Goal: Task Accomplishment & Management: Complete application form

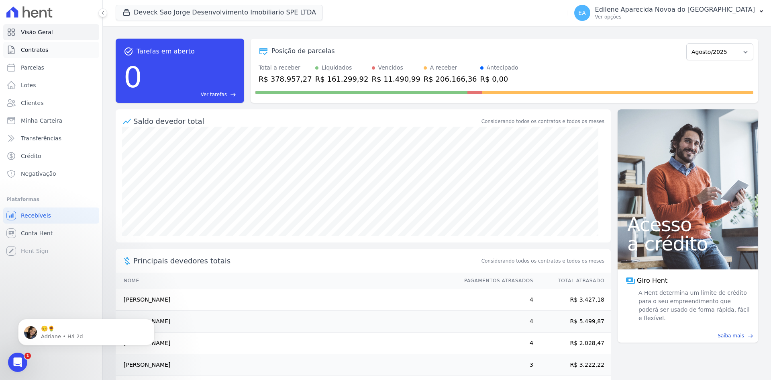
click at [37, 47] on span "Contratos" at bounding box center [34, 50] width 27 height 8
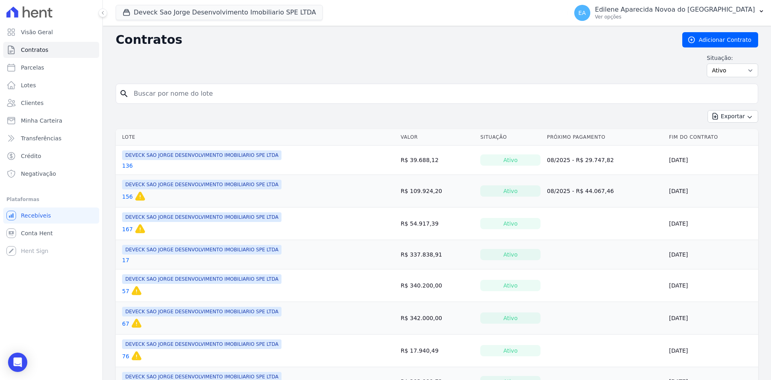
click at [198, 90] on input "search" at bounding box center [442, 94] width 626 height 16
type input "52"
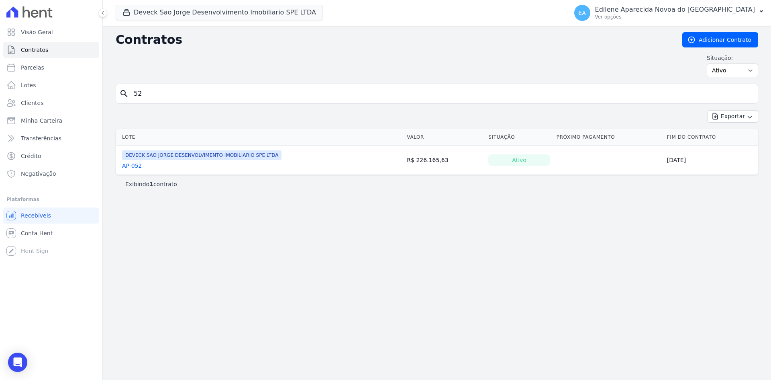
click at [136, 166] on link "AP-052" at bounding box center [132, 165] width 20 height 8
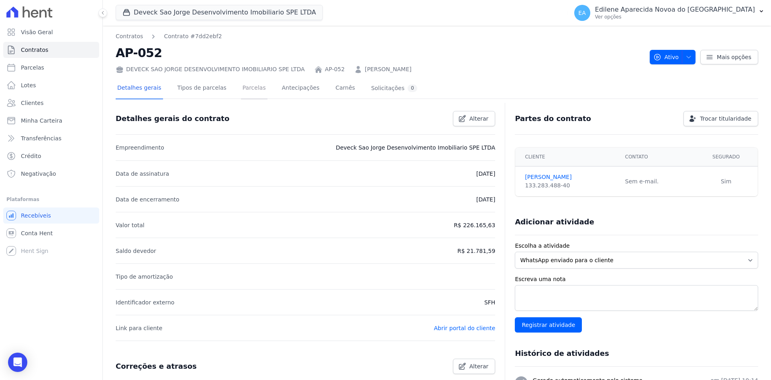
click at [244, 87] on link "Parcelas" at bounding box center [254, 88] width 27 height 21
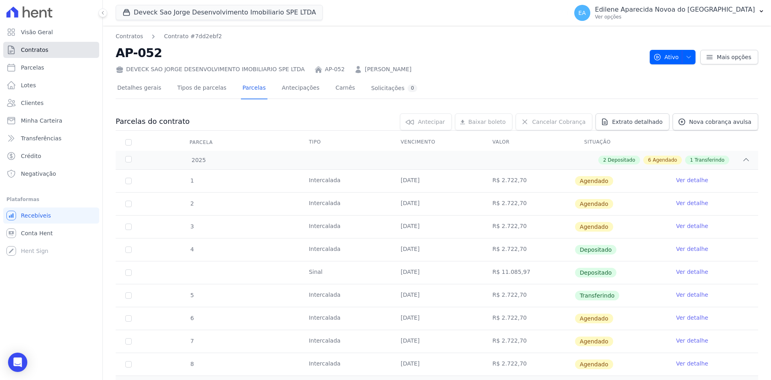
click at [38, 50] on span "Contratos" at bounding box center [34, 50] width 27 height 8
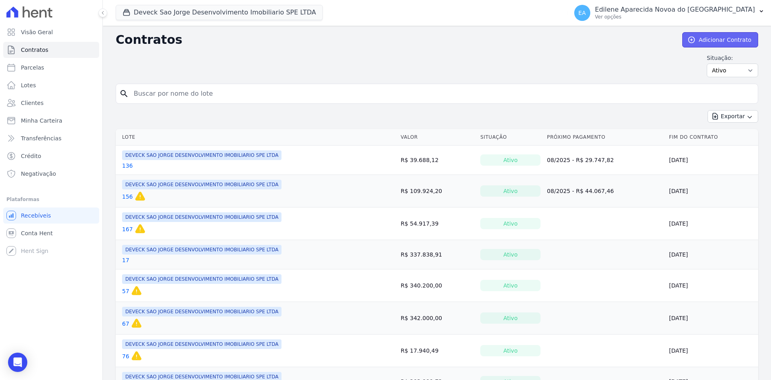
click at [719, 38] on link "Adicionar Contrato" at bounding box center [721, 39] width 76 height 15
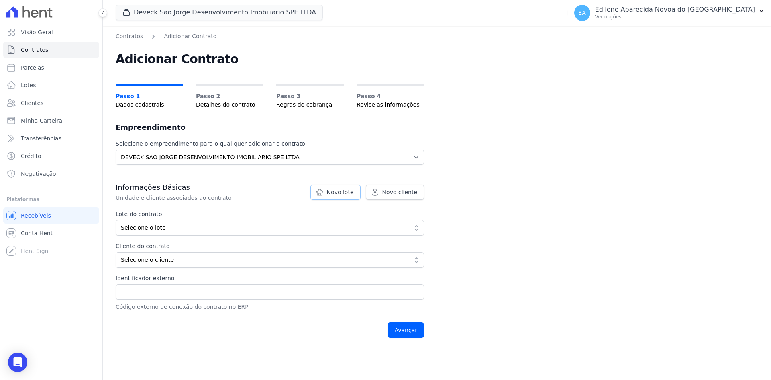
click at [349, 192] on span "Novo lote" at bounding box center [340, 192] width 27 height 8
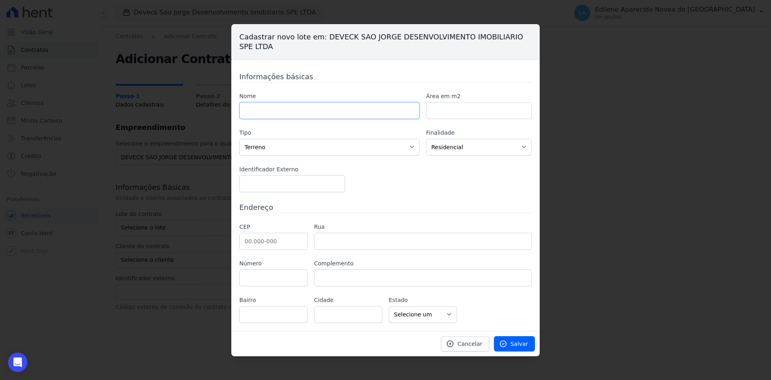
click at [289, 106] on input "text" at bounding box center [329, 110] width 180 height 17
type input "73"
click at [493, 109] on input "number" at bounding box center [479, 110] width 106 height 17
click at [519, 346] on span "Salvar" at bounding box center [520, 343] width 18 height 8
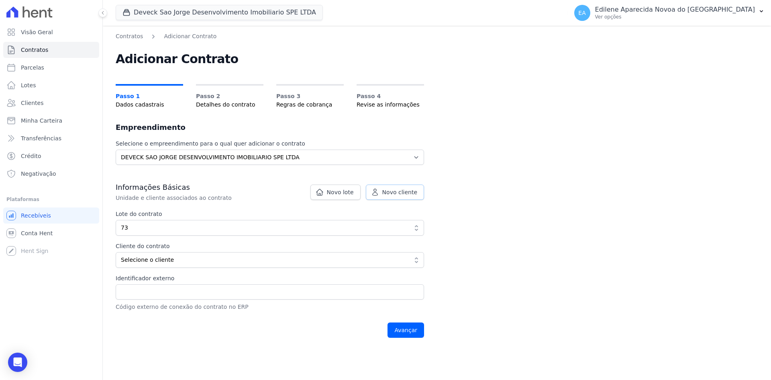
click at [404, 191] on span "Novo cliente" at bounding box center [399, 192] width 35 height 8
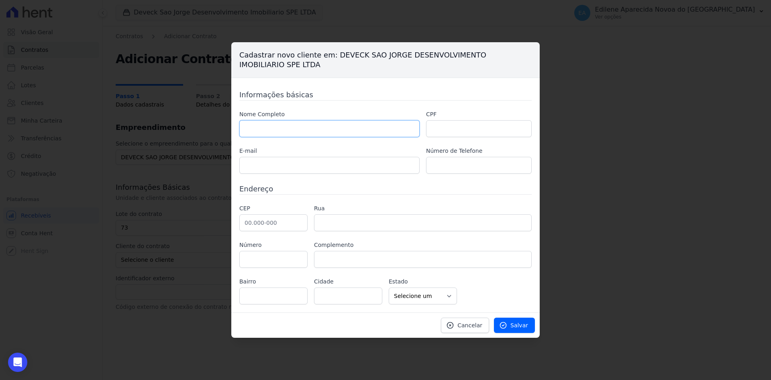
click at [283, 131] on input "text" at bounding box center [329, 128] width 180 height 17
type input "[PERSON_NAME]"
click at [489, 130] on input "text" at bounding box center [479, 128] width 106 height 17
type input "460.608.258-50"
click at [310, 168] on input "text" at bounding box center [329, 165] width 180 height 17
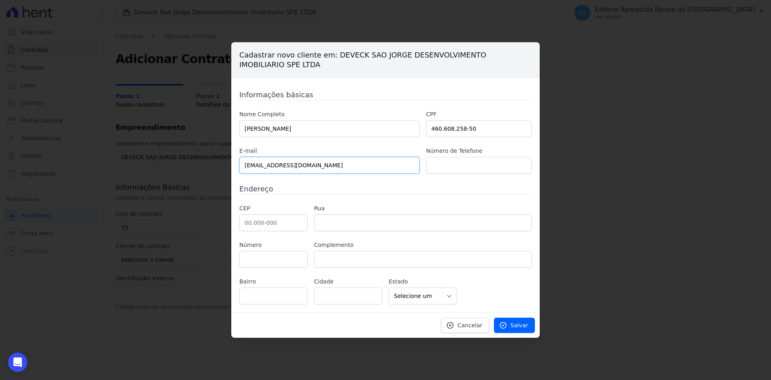
type input "[EMAIL_ADDRESS][DOMAIN_NAME]"
click at [470, 160] on input "text" at bounding box center [479, 165] width 106 height 17
type input "11 9.6100-8483"
click at [262, 222] on input "text" at bounding box center [273, 222] width 68 height 17
type input "06.410-130"
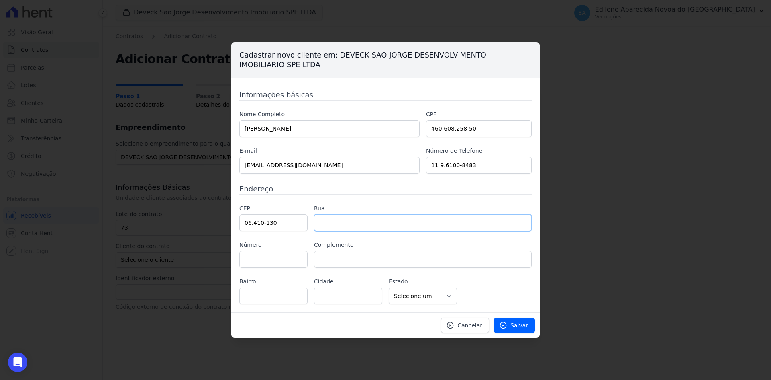
click at [373, 228] on input "text" at bounding box center [423, 222] width 218 height 17
type input "Rua Platina"
type input "Jardim dos Camargos"
type input "Barueri"
select select "SP"
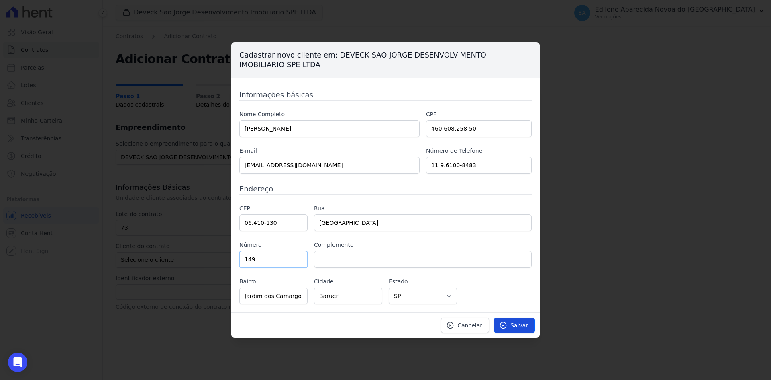
type input "149"
click at [513, 327] on link "Salvar" at bounding box center [514, 324] width 41 height 15
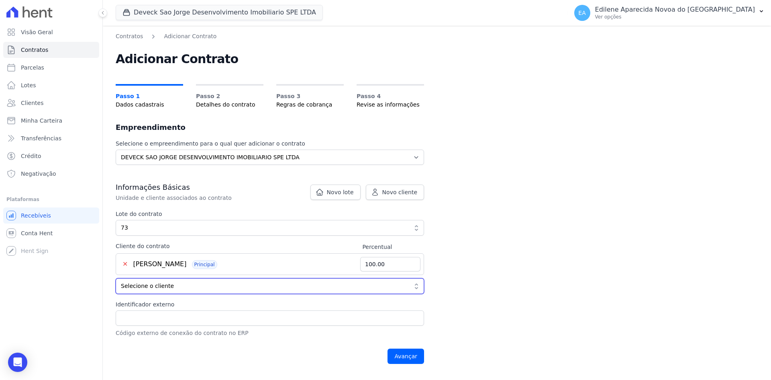
click at [418, 287] on button "Selecione o cliente" at bounding box center [270, 286] width 309 height 16
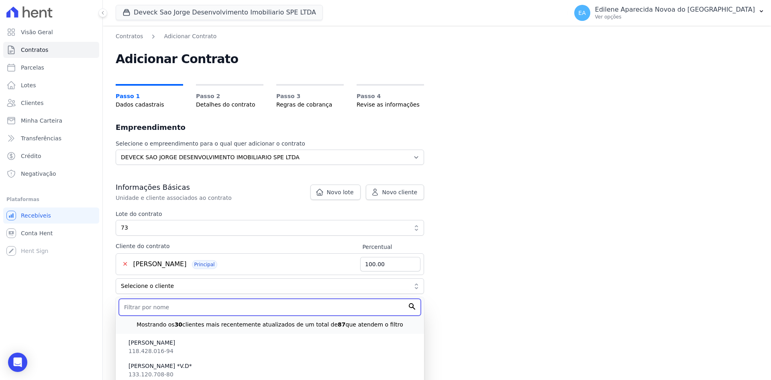
click at [183, 309] on input "text" at bounding box center [270, 306] width 302 height 17
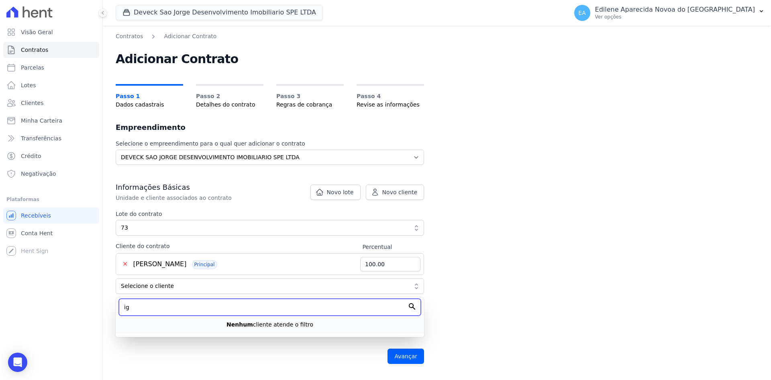
type input "i"
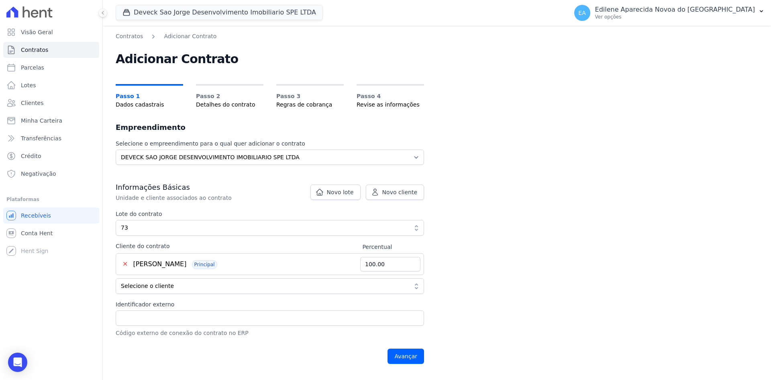
click at [501, 303] on div "Contratos Adicionar Contrato Adicionar Contrato Passo 1 Dados cadastrais Passo …" at bounding box center [437, 203] width 668 height 354
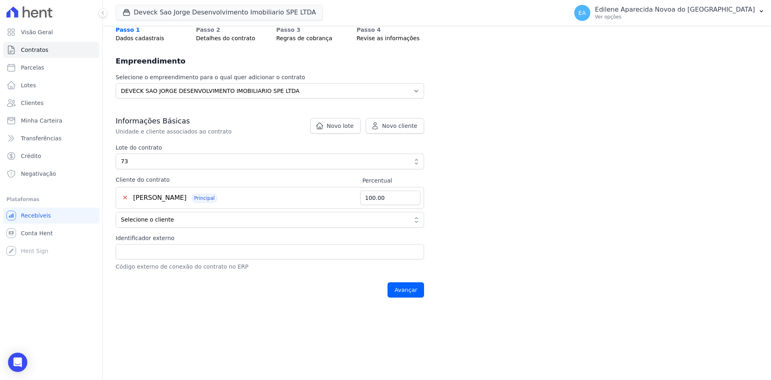
scroll to position [80, 0]
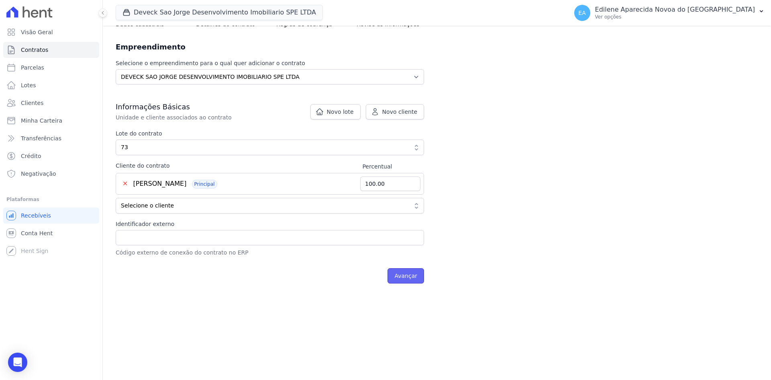
click at [404, 274] on input "Avançar" at bounding box center [406, 275] width 37 height 15
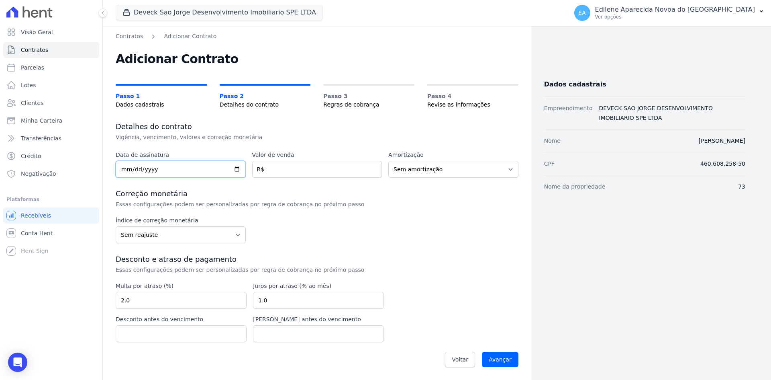
click at [174, 168] on input "date" at bounding box center [181, 169] width 130 height 17
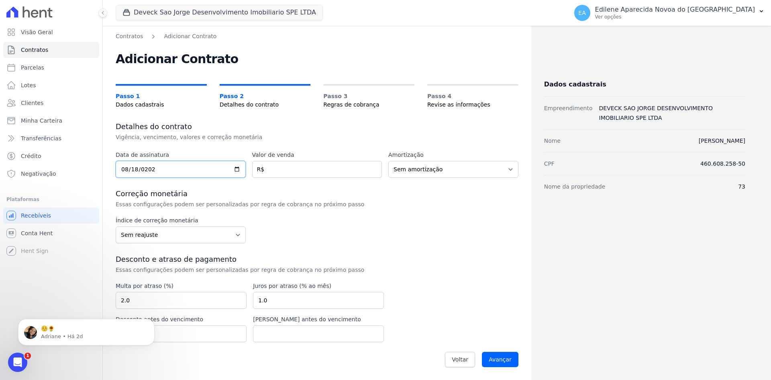
type input "[DATE]"
click at [282, 166] on input "number" at bounding box center [317, 169] width 130 height 17
type input "47395.52"
click at [458, 169] on select "Sem amortização Price Sac" at bounding box center [453, 169] width 130 height 17
click at [388, 161] on select "Sem amortização Price Sac" at bounding box center [453, 169] width 130 height 17
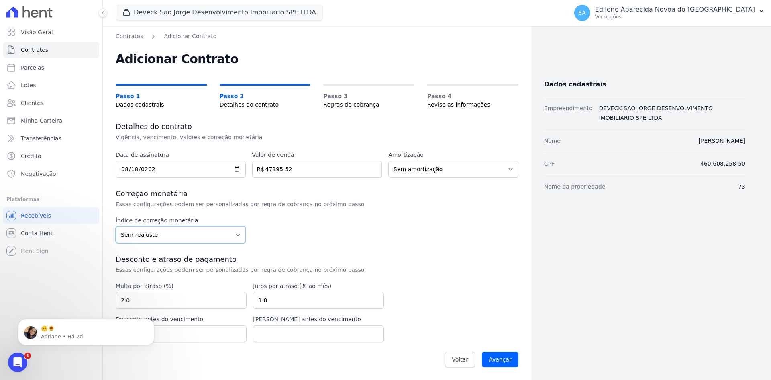
click at [166, 234] on select "Sem reajuste Média dos últimos 12 meses acumulado de INCCM Média dos últimos 12…" at bounding box center [181, 234] width 130 height 17
select select "inccdi"
click at [116, 226] on select "Sem reajuste Média dos últimos 12 meses acumulado de INCCM Média dos últimos 12…" at bounding box center [181, 234] width 130 height 17
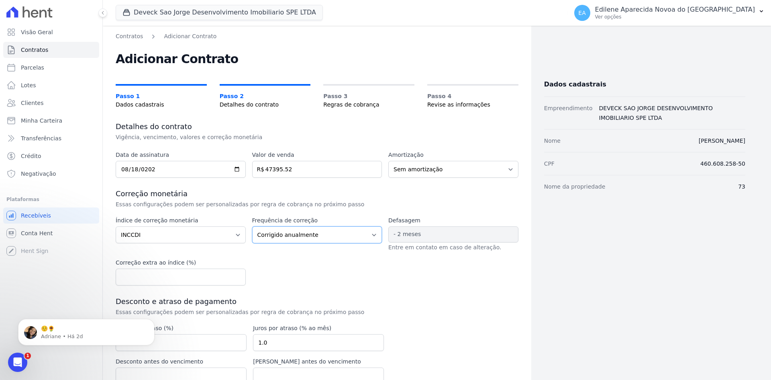
drag, startPoint x: 367, startPoint y: 235, endPoint x: 355, endPoint y: 238, distance: 12.4
click at [367, 235] on select "Corrigido semestralmente Corrigido mensalmente Corrigido anualmente" at bounding box center [317, 234] width 130 height 17
select select "monthly"
click at [252, 226] on select "Corrigido semestralmente Corrigido mensalmente Corrigido anualmente" at bounding box center [317, 234] width 130 height 17
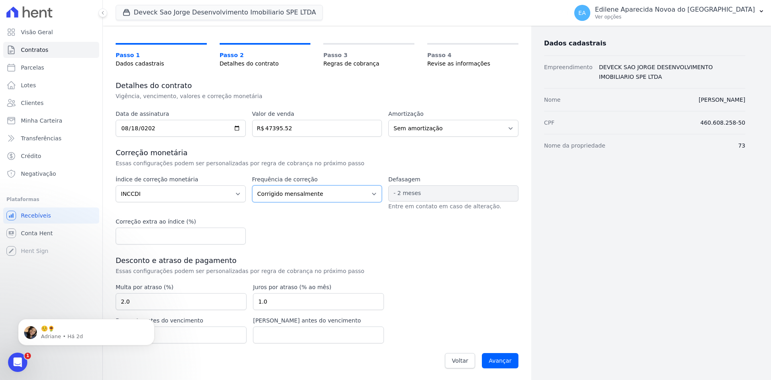
scroll to position [42, 0]
drag, startPoint x: 294, startPoint y: 302, endPoint x: 242, endPoint y: 296, distance: 52.1
click at [242, 296] on div "Multa por atraso (%) 2.0 Juros por atraso (% ao mês) 1.0 Desconto antes do venc…" at bounding box center [250, 312] width 268 height 60
type input "0.03"
click at [428, 302] on div "Data de assinatura 2025-08-18 Valor de venda 47395.52 R$ Amortização Sem amorti…" at bounding box center [317, 239] width 403 height 263
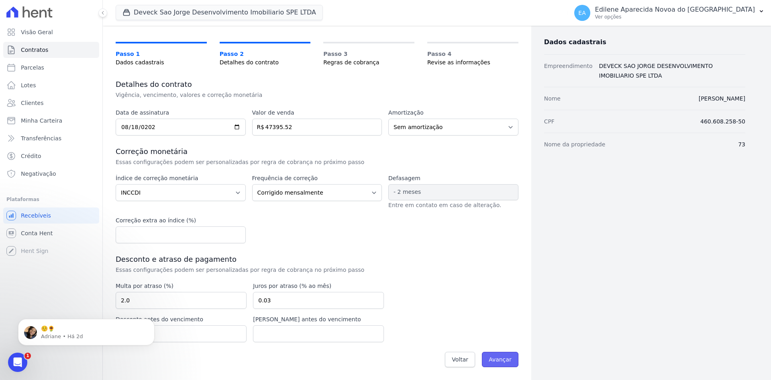
click at [504, 363] on input "Avançar" at bounding box center [500, 358] width 37 height 15
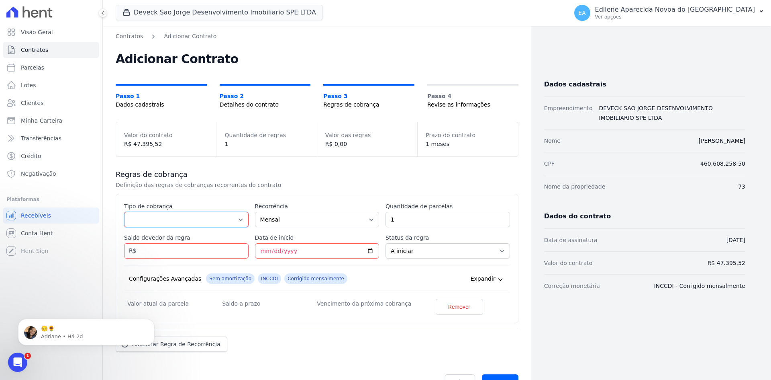
click at [241, 219] on select "Parcela Normal Entrada Sinal Intercalada Chaves Pré-chaves Pós-chaves Impostos …" at bounding box center [186, 219] width 125 height 15
select select "down_payment"
click at [124, 212] on select "Parcela Normal Entrada Sinal Intercalada Chaves Pré-chaves Pós-chaves Impostos …" at bounding box center [186, 219] width 125 height 15
click at [365, 219] on select "Mensal Bimestral Trimestral Semestral Anual" at bounding box center [317, 219] width 125 height 15
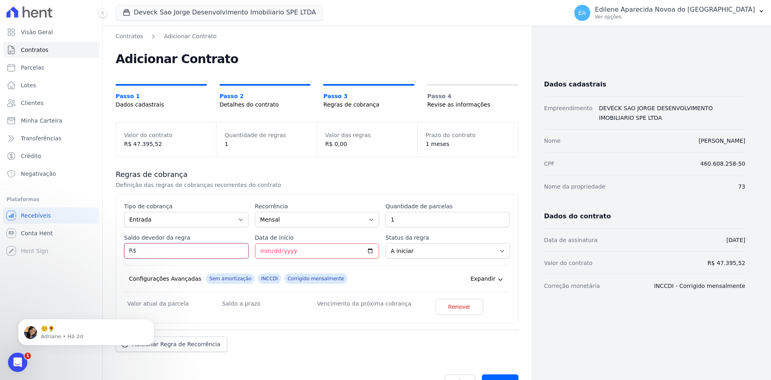
click at [166, 251] on input "Saldo devedor da regra" at bounding box center [186, 250] width 125 height 15
type input "22894.72"
click at [262, 247] on input "Data de início" at bounding box center [317, 250] width 125 height 15
type input "2025-08-30"
click at [498, 253] on select "A iniciar Em aberto" at bounding box center [448, 250] width 125 height 15
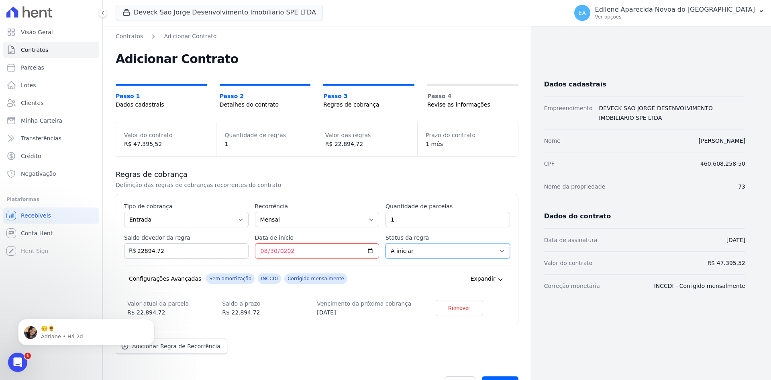
click at [498, 253] on select "A iniciar Em aberto" at bounding box center [448, 250] width 125 height 15
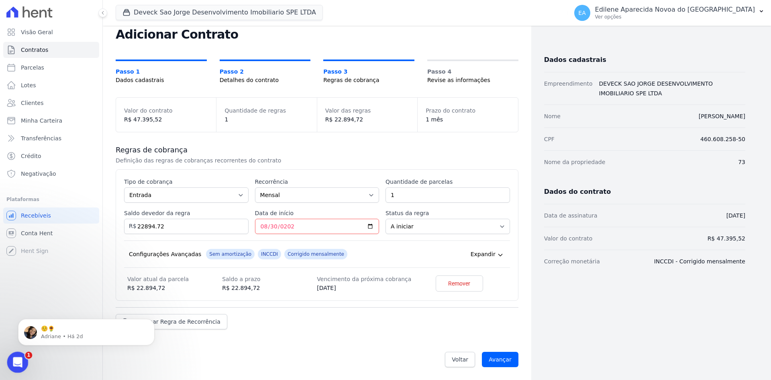
click at [16, 360] on icon "Abertura do Messenger da Intercom" at bounding box center [16, 360] width 13 height 13
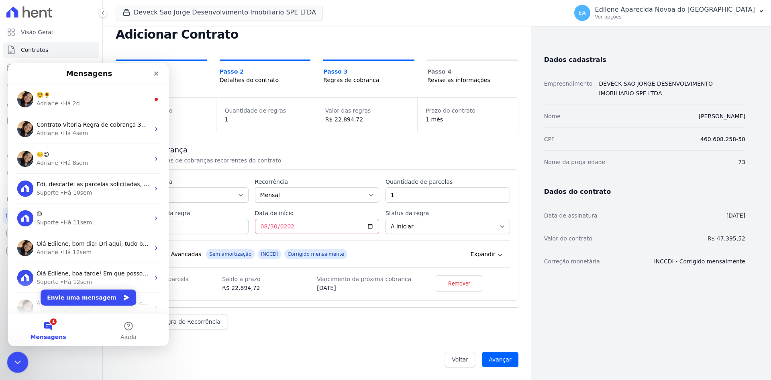
scroll to position [0, 0]
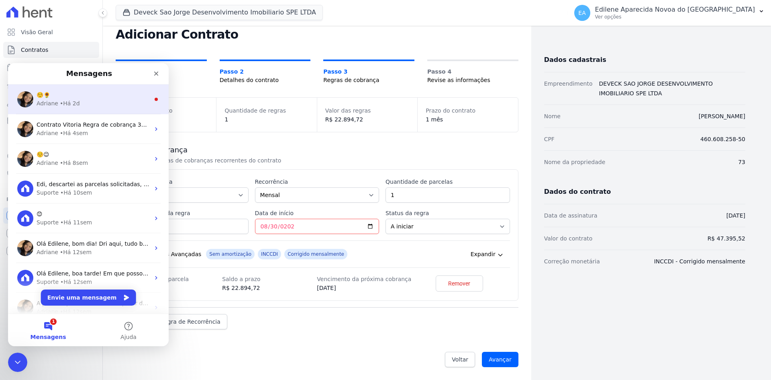
click at [84, 101] on div "Adriane • Há 2d" at bounding box center [93, 103] width 113 height 8
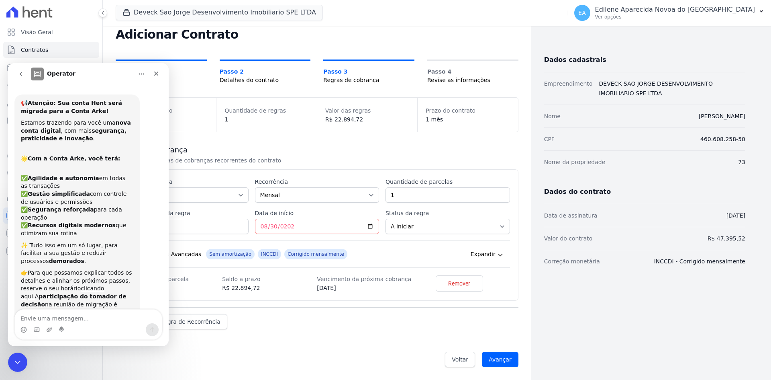
scroll to position [9, 0]
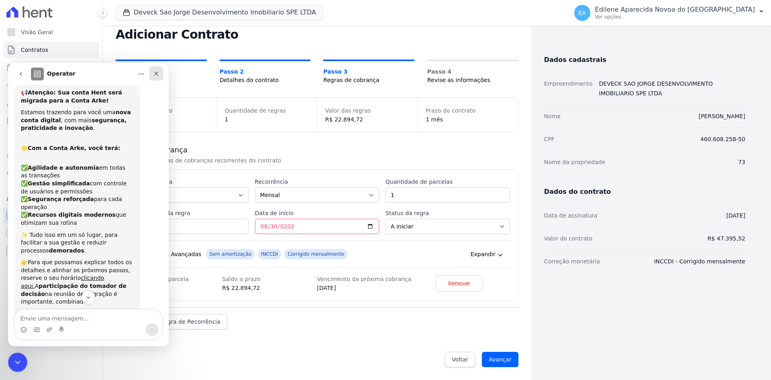
click at [156, 73] on icon "Fechar" at bounding box center [156, 74] width 4 height 4
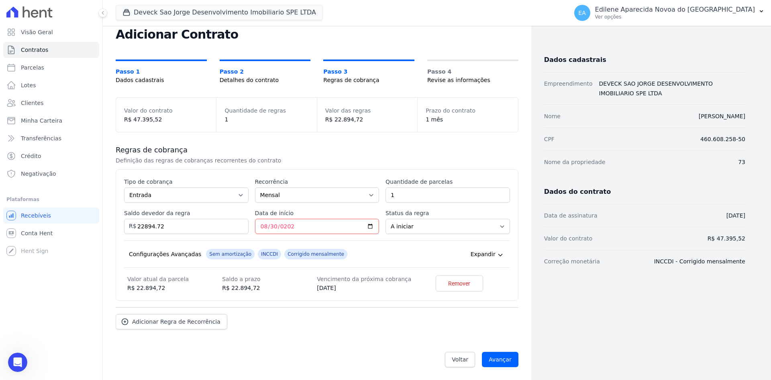
scroll to position [1222, 0]
click at [187, 323] on span "Adicionar Regra de Recorrência" at bounding box center [176, 321] width 88 height 8
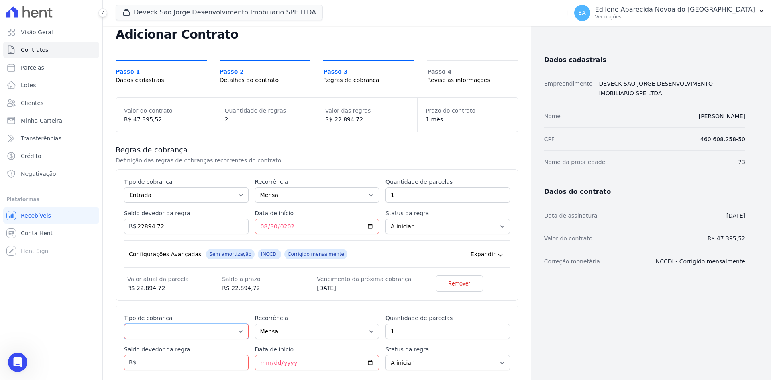
click at [148, 328] on select "Parcela Normal Entrada Sinal Intercalada Chaves Pré-chaves Pós-chaves Impostos …" at bounding box center [186, 330] width 125 height 15
select select "standard"
click at [124, 323] on select "Parcela Normal Entrada Sinal Intercalada Chaves Pré-chaves Pós-chaves Impostos …" at bounding box center [186, 330] width 125 height 15
click at [417, 331] on input "1" at bounding box center [448, 330] width 125 height 15
type input "7"
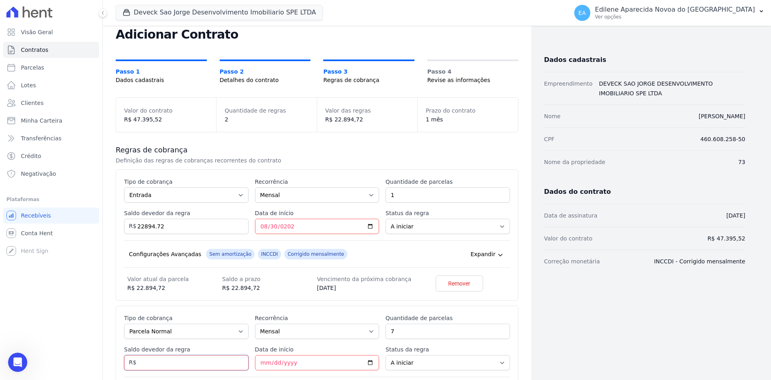
click at [153, 358] on input "Saldo devedor da regra" at bounding box center [186, 362] width 125 height 15
type input "714.40"
click at [284, 360] on input "Data de início" at bounding box center [317, 362] width 125 height 15
click at [262, 360] on input "Data de início" at bounding box center [317, 362] width 125 height 15
type input "2025-09-20"
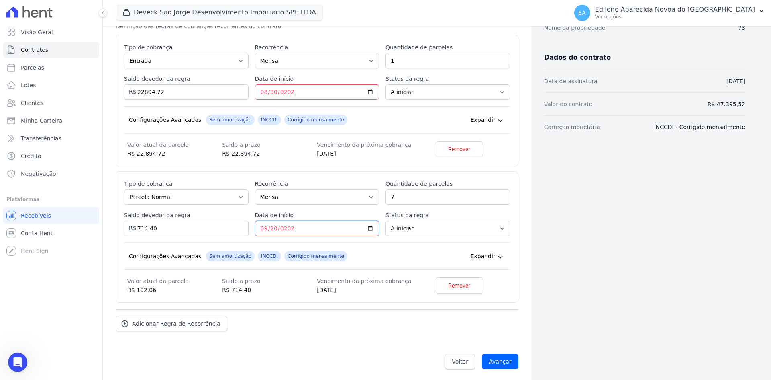
scroll to position [161, 0]
drag, startPoint x: 172, startPoint y: 225, endPoint x: 103, endPoint y: 225, distance: 68.7
click at [103, 225] on div "Contratos Adicionar Contrato Adicionar Contrato Passo 1 Dados cadastrais Passo …" at bounding box center [317, 122] width 429 height 515
type input "5000.80"
click at [319, 225] on input "2025-09-20" at bounding box center [317, 226] width 125 height 15
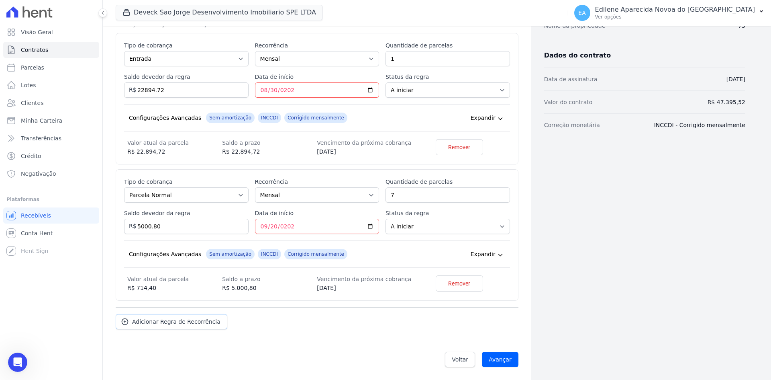
click at [170, 320] on span "Adicionar Regra de Recorrência" at bounding box center [176, 321] width 88 height 8
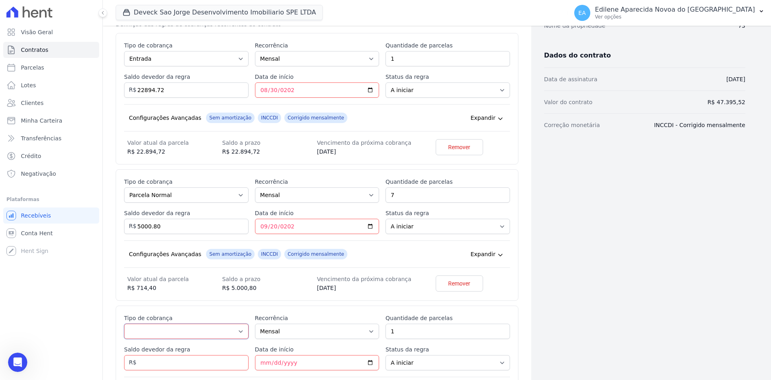
click at [239, 330] on select "Parcela Normal Entrada Sinal Intercalada Chaves Pré-chaves Pós-chaves Impostos …" at bounding box center [186, 330] width 125 height 15
select select "interleaved"
click at [124, 323] on select "Parcela Normal Entrada Sinal Intercalada Chaves Pré-chaves Pós-chaves Impostos …" at bounding box center [186, 330] width 125 height 15
click at [155, 363] on input "Saldo devedor da regra" at bounding box center [186, 362] width 125 height 15
type input "13500.00"
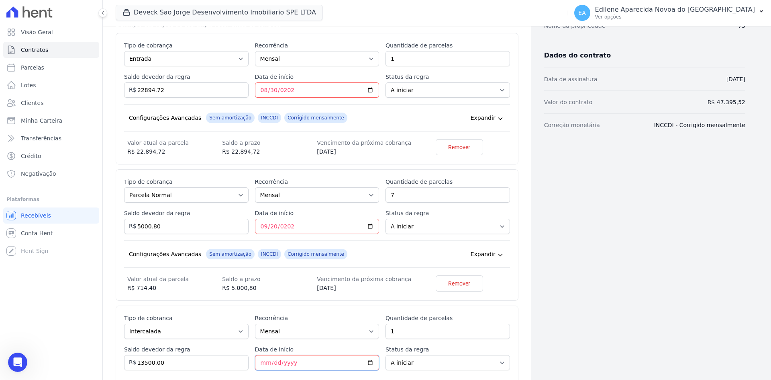
click at [260, 361] on input "Data de início" at bounding box center [317, 362] width 125 height 15
type input "2025-10-30"
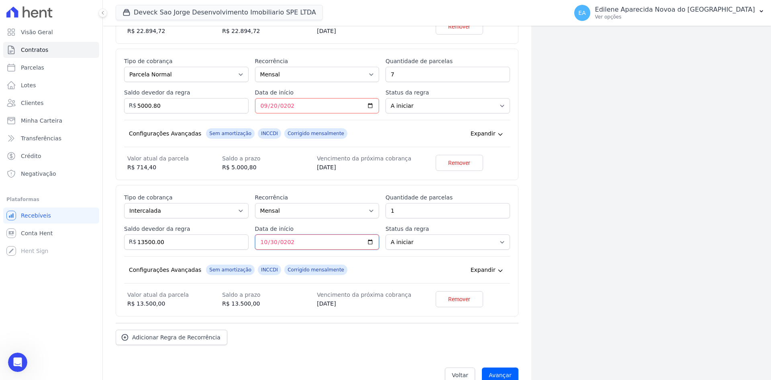
scroll to position [297, 0]
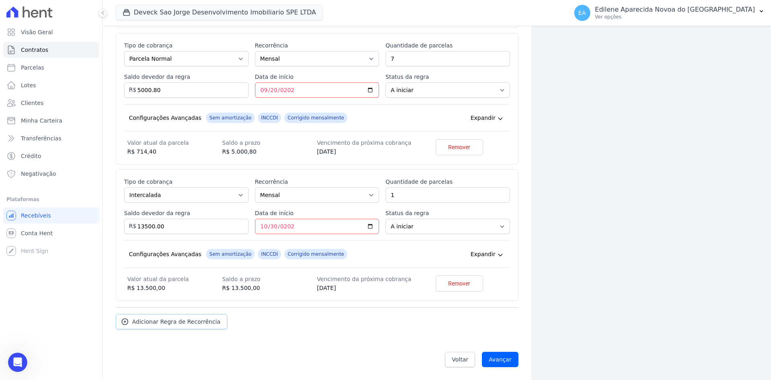
click at [159, 323] on span "Adicionar Regra de Recorrência" at bounding box center [176, 321] width 88 height 8
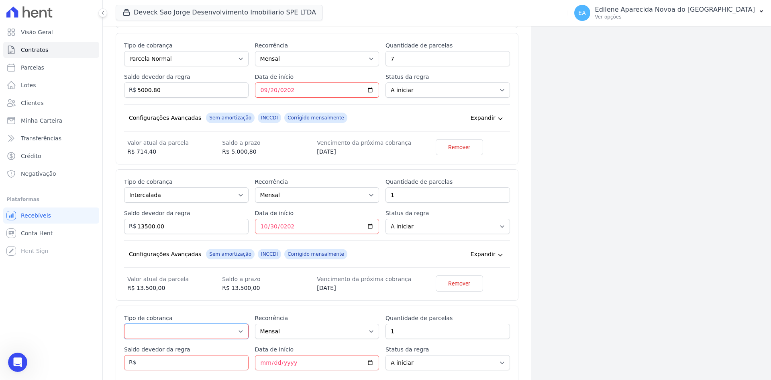
click at [237, 331] on select "Parcela Normal Entrada Sinal Intercalada Chaves Pré-chaves Pós-chaves Impostos …" at bounding box center [186, 330] width 125 height 15
select select "keys"
click at [124, 323] on select "Parcela Normal Entrada Sinal Intercalada Chaves Pré-chaves Pós-chaves Impostos …" at bounding box center [186, 330] width 125 height 15
click at [153, 362] on input "Saldo devedor da regra" at bounding box center [186, 362] width 125 height 15
type input "6000.00"
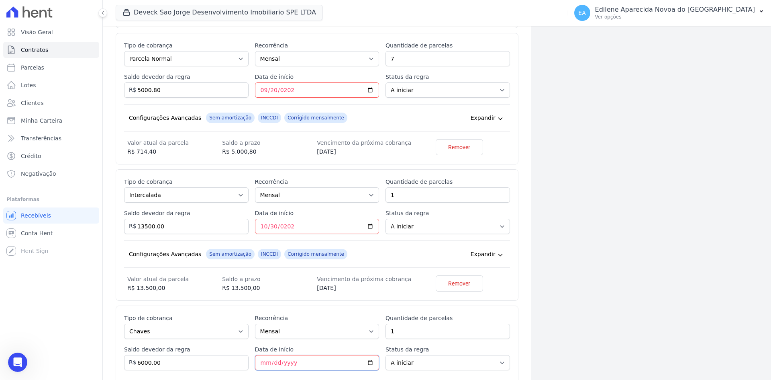
click at [260, 363] on input "Data de início" at bounding box center [317, 362] width 125 height 15
type input "2026-03-30"
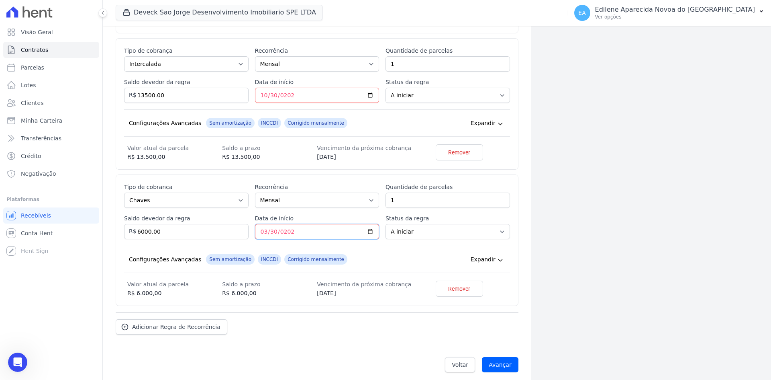
scroll to position [433, 0]
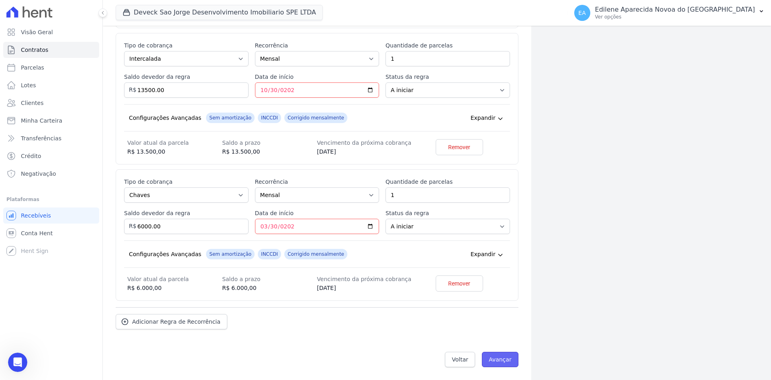
click at [499, 357] on input "Avançar" at bounding box center [500, 358] width 37 height 15
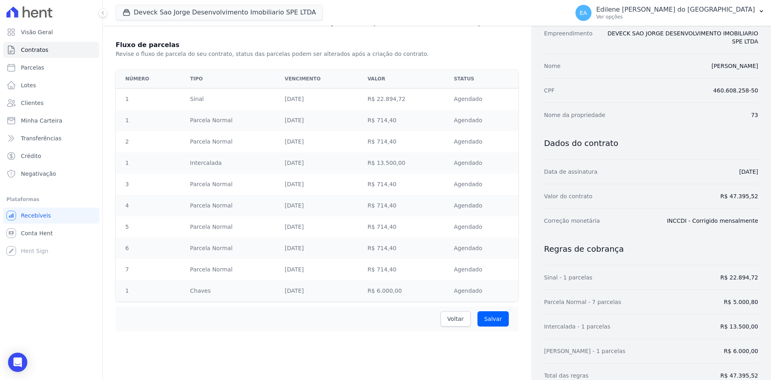
scroll to position [88, 0]
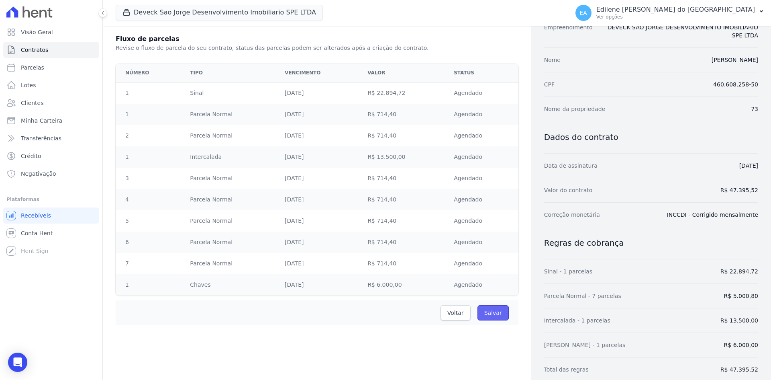
click at [491, 311] on input "Salvar" at bounding box center [493, 312] width 31 height 15
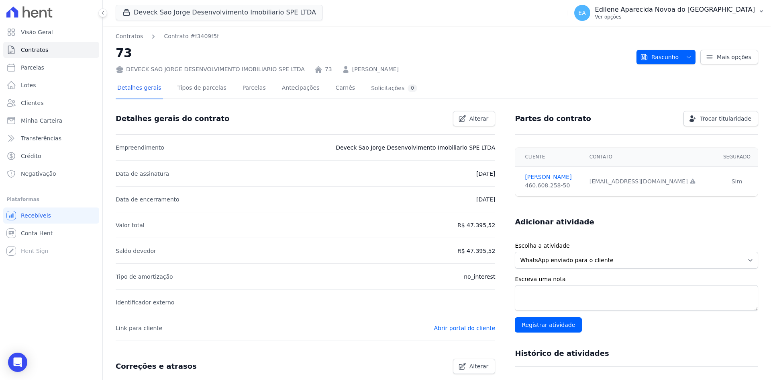
click at [644, 18] on p "Ver opções" at bounding box center [675, 17] width 160 height 6
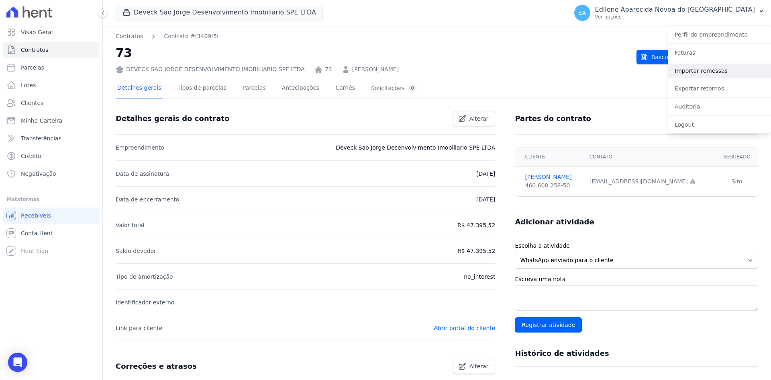
click at [692, 71] on link "Importar remessas" at bounding box center [719, 70] width 103 height 14
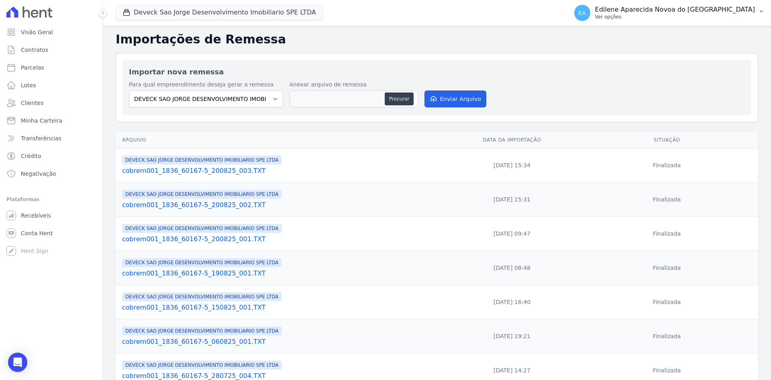
click at [642, 16] on p "Ver opções" at bounding box center [675, 17] width 160 height 6
drag, startPoint x: 699, startPoint y: 71, endPoint x: 685, endPoint y: 74, distance: 13.9
click at [699, 71] on link "Importar remessas" at bounding box center [719, 70] width 103 height 14
click at [399, 97] on button "Procurar" at bounding box center [399, 98] width 29 height 13
type input "cobrem001_1836_60167-5_280825_001.TXT"
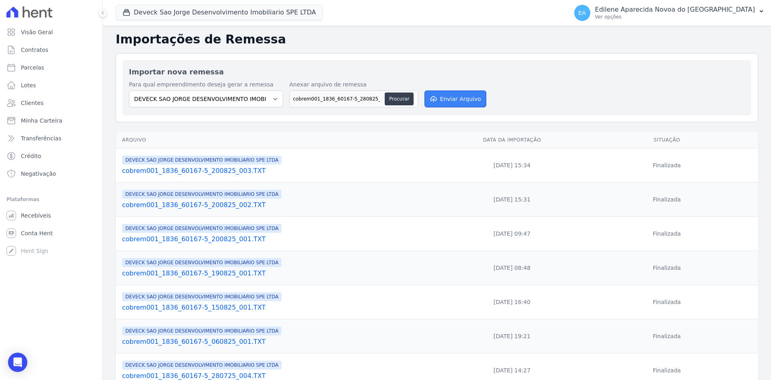
click at [463, 96] on button "Enviar Arquivo" at bounding box center [456, 98] width 62 height 17
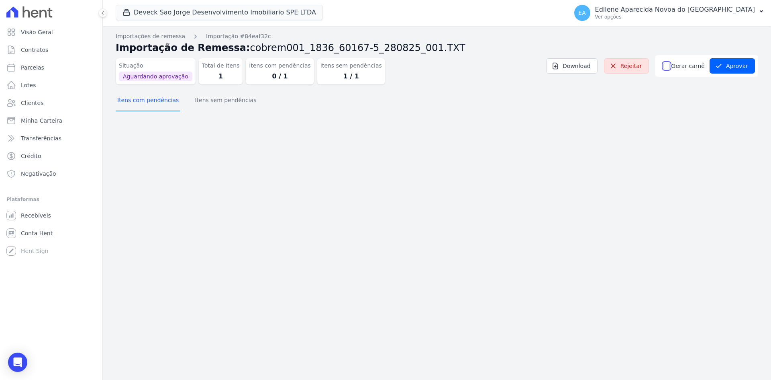
click at [670, 65] on input "Gerar carnê" at bounding box center [667, 66] width 6 height 6
checkbox input "true"
click at [740, 67] on button "Aprovar" at bounding box center [732, 65] width 45 height 15
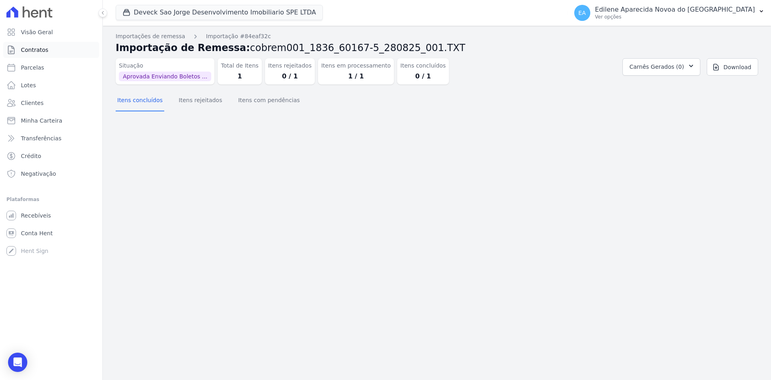
click at [35, 49] on span "Contratos" at bounding box center [34, 50] width 27 height 8
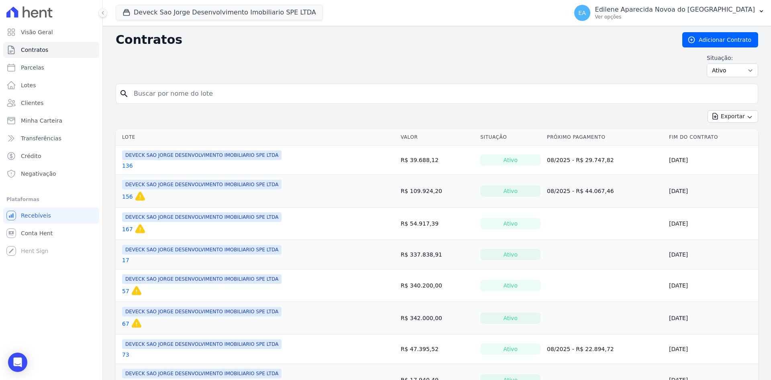
click at [169, 92] on input "search" at bounding box center [442, 94] width 626 height 16
type input "73"
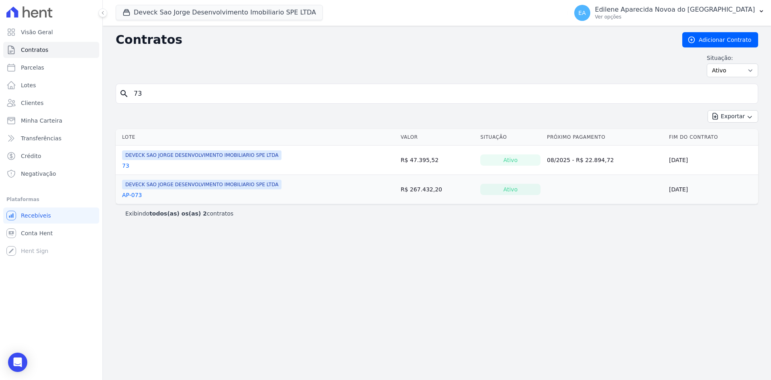
click at [163, 155] on span "DEVECK SAO JORGE DESENVOLVIMENTO IMOBILIARIO SPE LTDA" at bounding box center [201, 155] width 159 height 10
click at [126, 166] on link "73" at bounding box center [125, 165] width 7 height 8
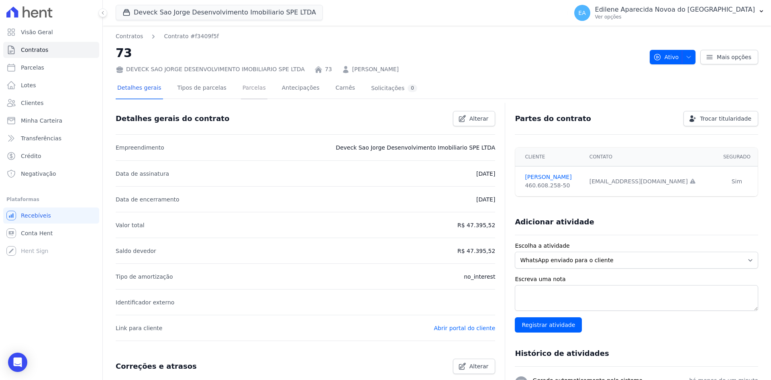
click at [246, 90] on link "Parcelas" at bounding box center [254, 88] width 27 height 21
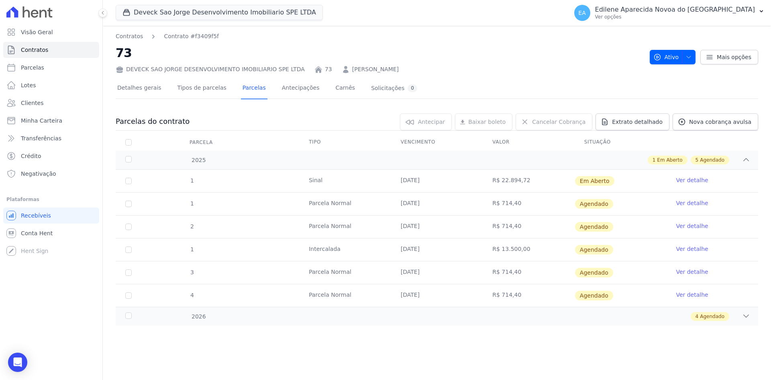
click at [695, 181] on link "Ver detalhe" at bounding box center [692, 180] width 32 height 8
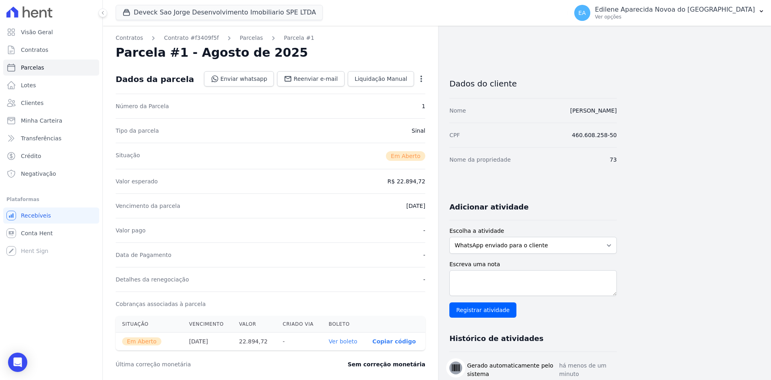
click at [345, 342] on link "Ver boleto" at bounding box center [343, 341] width 29 height 6
